Goal: Task Accomplishment & Management: Manage account settings

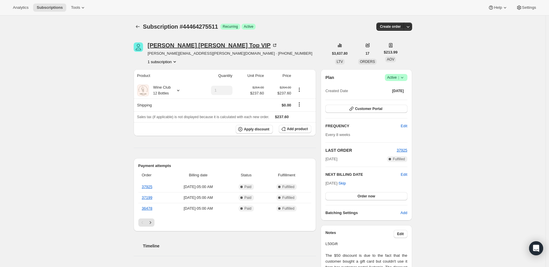
click at [272, 45] on icon at bounding box center [275, 45] width 6 height 6
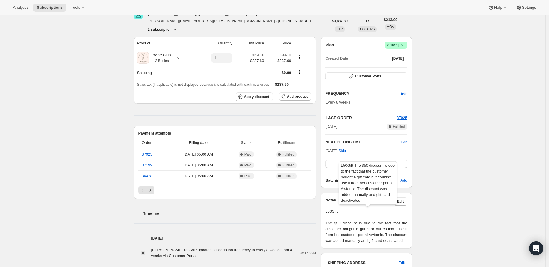
scroll to position [65, 0]
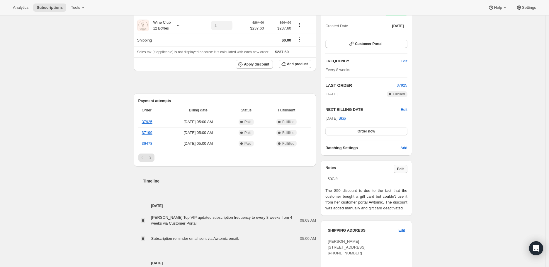
click at [402, 168] on span "Edit" at bounding box center [400, 169] width 7 height 5
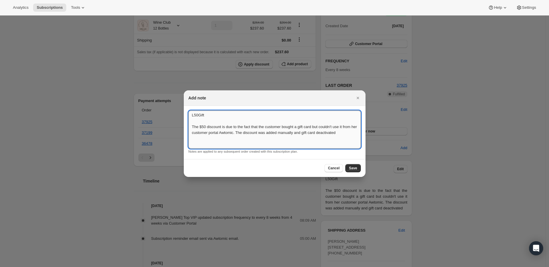
drag, startPoint x: 190, startPoint y: 116, endPoint x: 346, endPoint y: 134, distance: 156.7
click at [346, 134] on textarea "L50Gift The $50 discount is due to the fact that the customer bought a gift car…" at bounding box center [274, 130] width 172 height 38
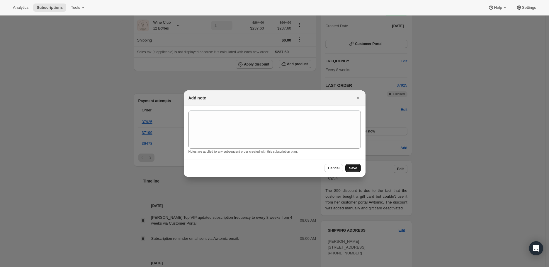
click at [350, 167] on span "Save" at bounding box center [353, 168] width 8 height 5
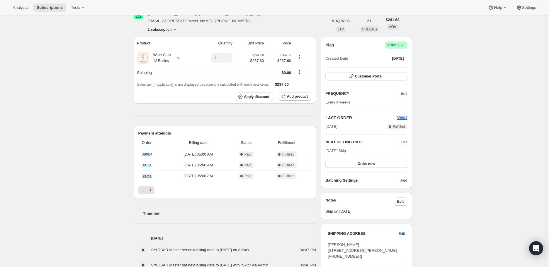
scroll to position [65, 0]
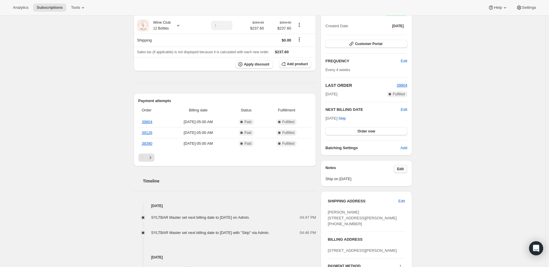
click at [400, 169] on span "Edit" at bounding box center [400, 169] width 7 height 5
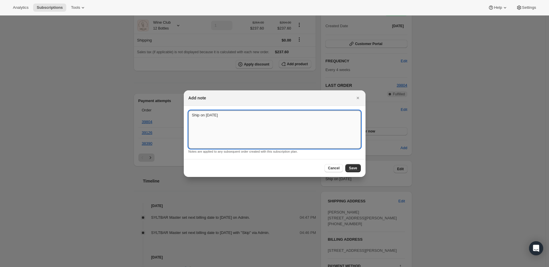
drag, startPoint x: 232, startPoint y: 114, endPoint x: 188, endPoint y: 116, distance: 44.3
click at [188, 116] on textarea "Ship on [DATE]" at bounding box center [274, 130] width 172 height 38
click at [355, 168] on span "Save" at bounding box center [353, 168] width 8 height 5
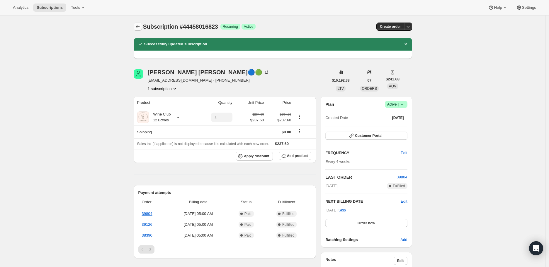
click at [138, 27] on icon "Subscriptions" at bounding box center [138, 26] width 4 height 3
